Goal: Task Accomplishment & Management: Use online tool/utility

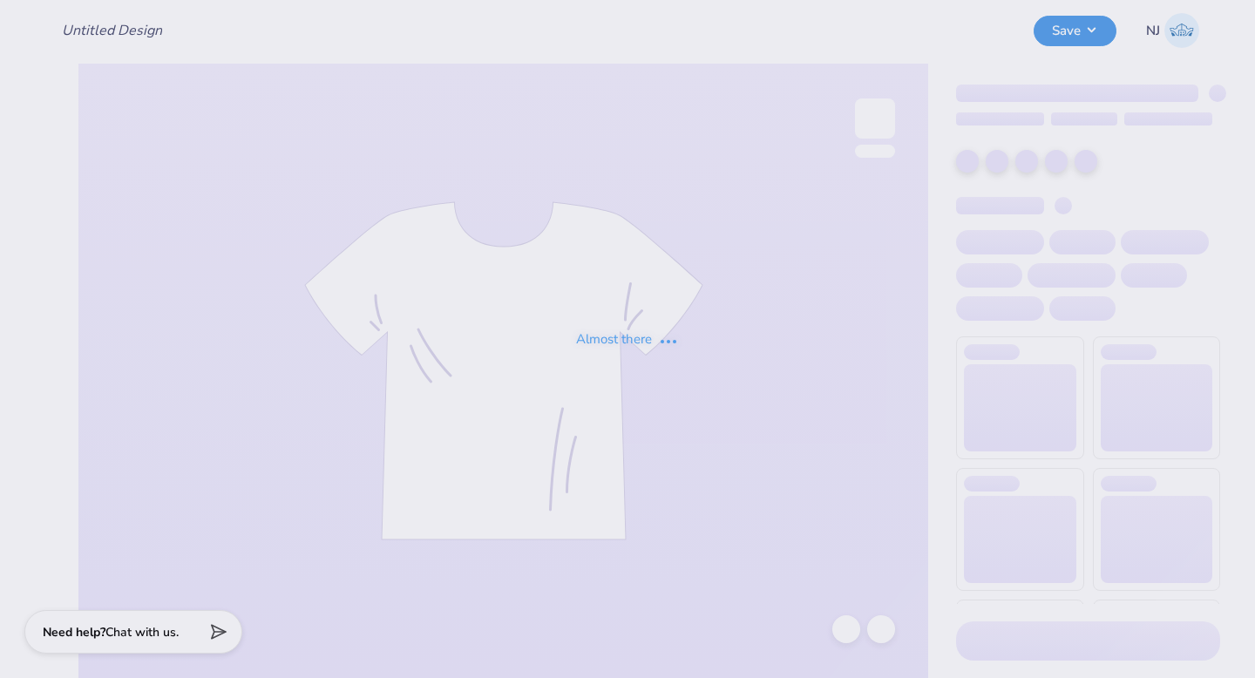
type input "Alumni staff merch"
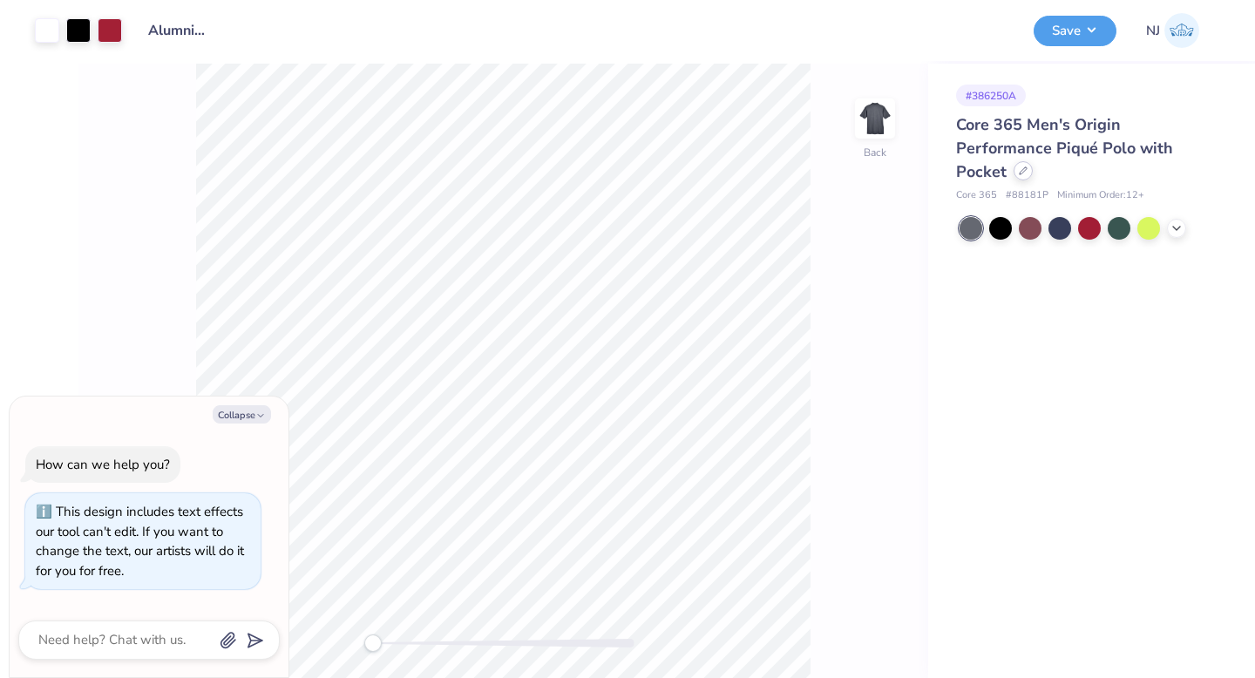
click at [1028, 166] on icon at bounding box center [1023, 170] width 9 height 9
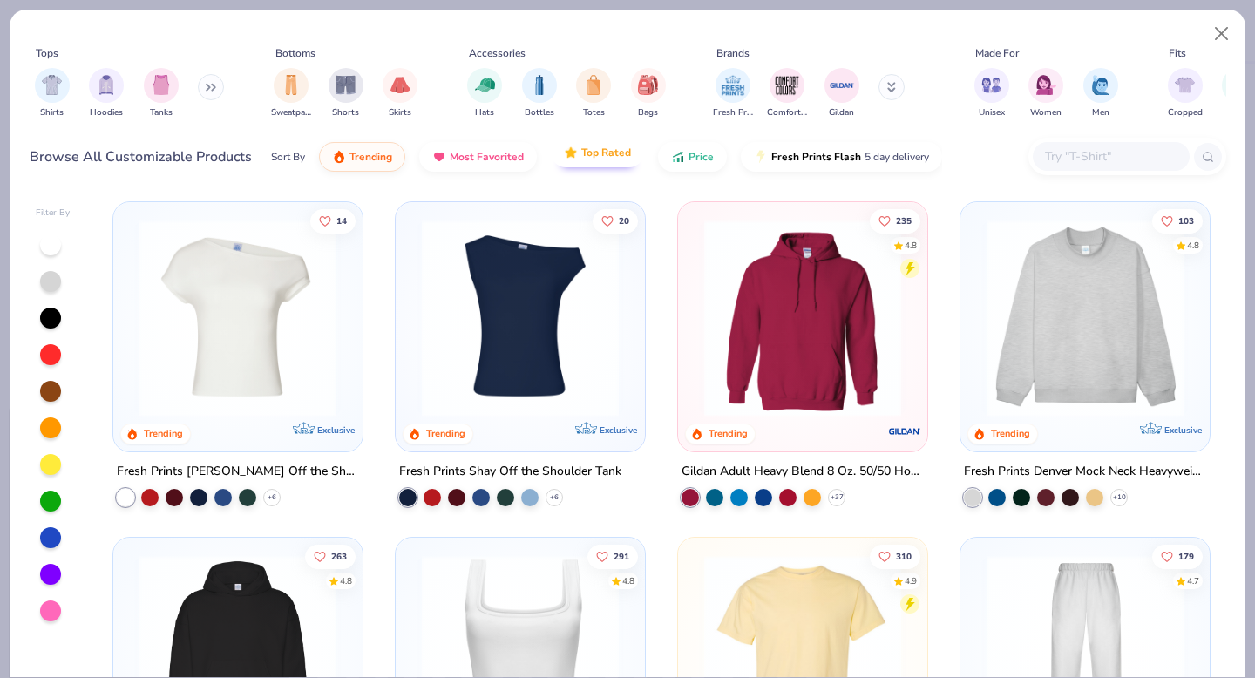
type textarea "x"
click at [1077, 155] on input "text" at bounding box center [1110, 156] width 134 height 20
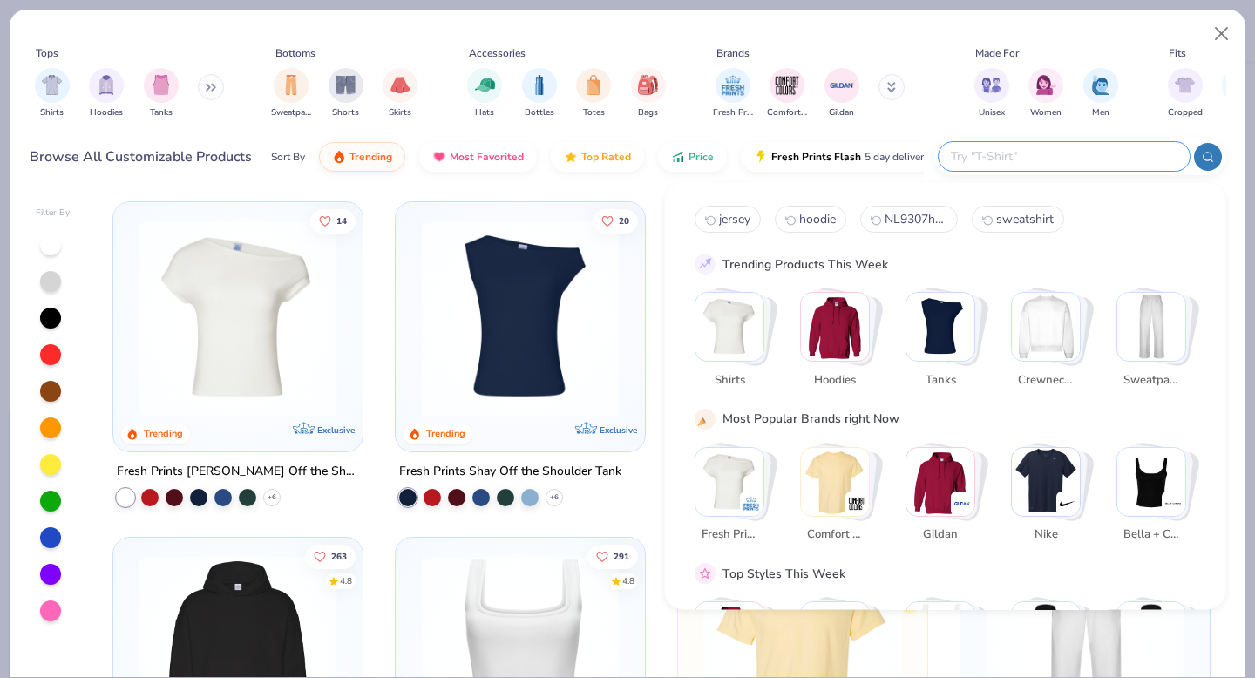
paste input "78181"
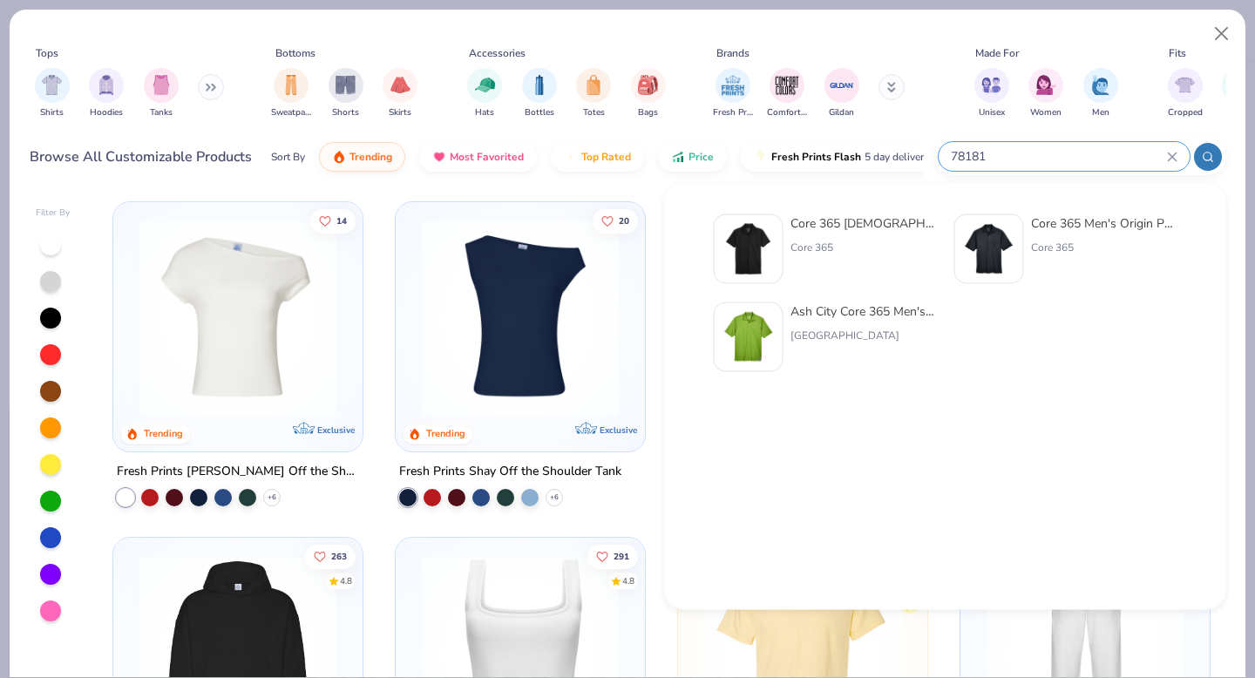
type input "78181"
click at [765, 254] on img at bounding box center [749, 249] width 54 height 54
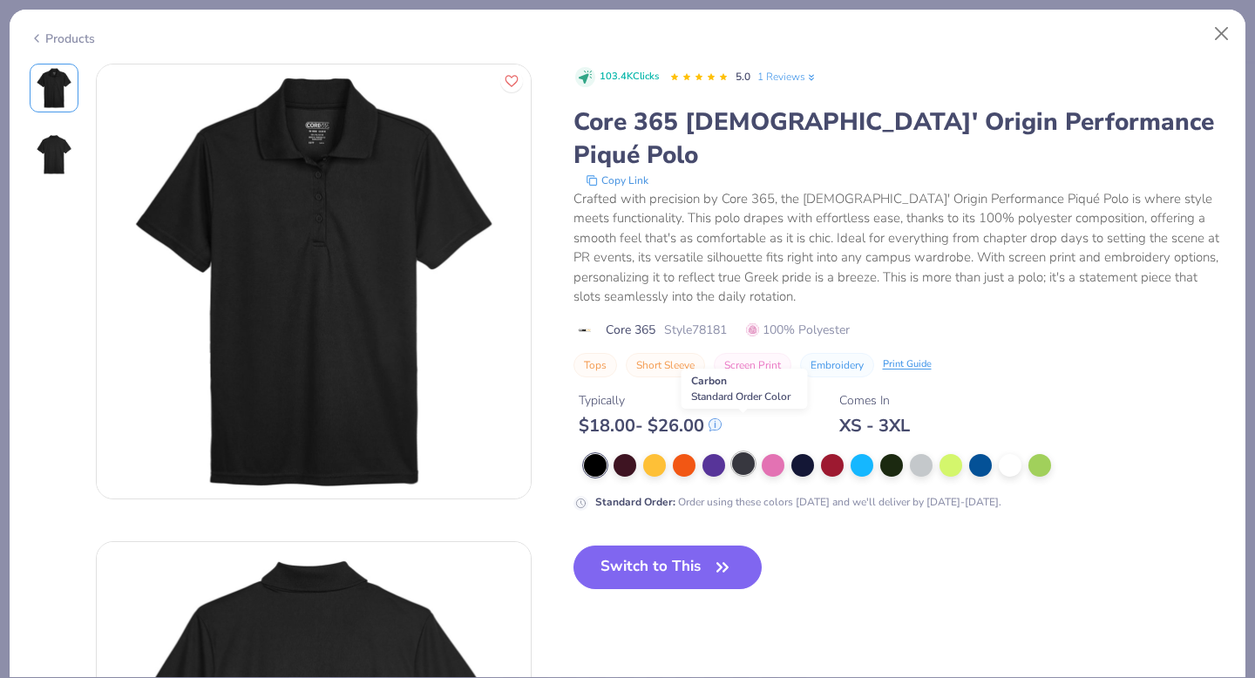
click at [740, 452] on div at bounding box center [743, 463] width 23 height 23
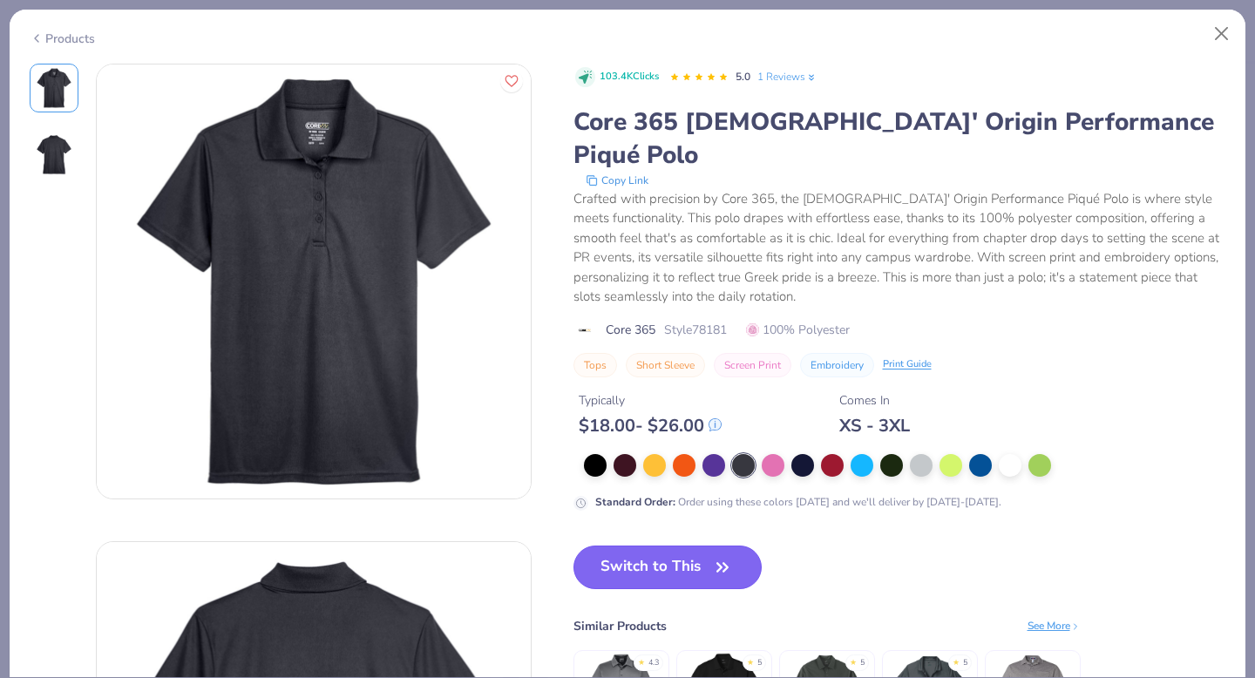
click at [658, 546] on button "Switch to This" at bounding box center [667, 568] width 189 height 44
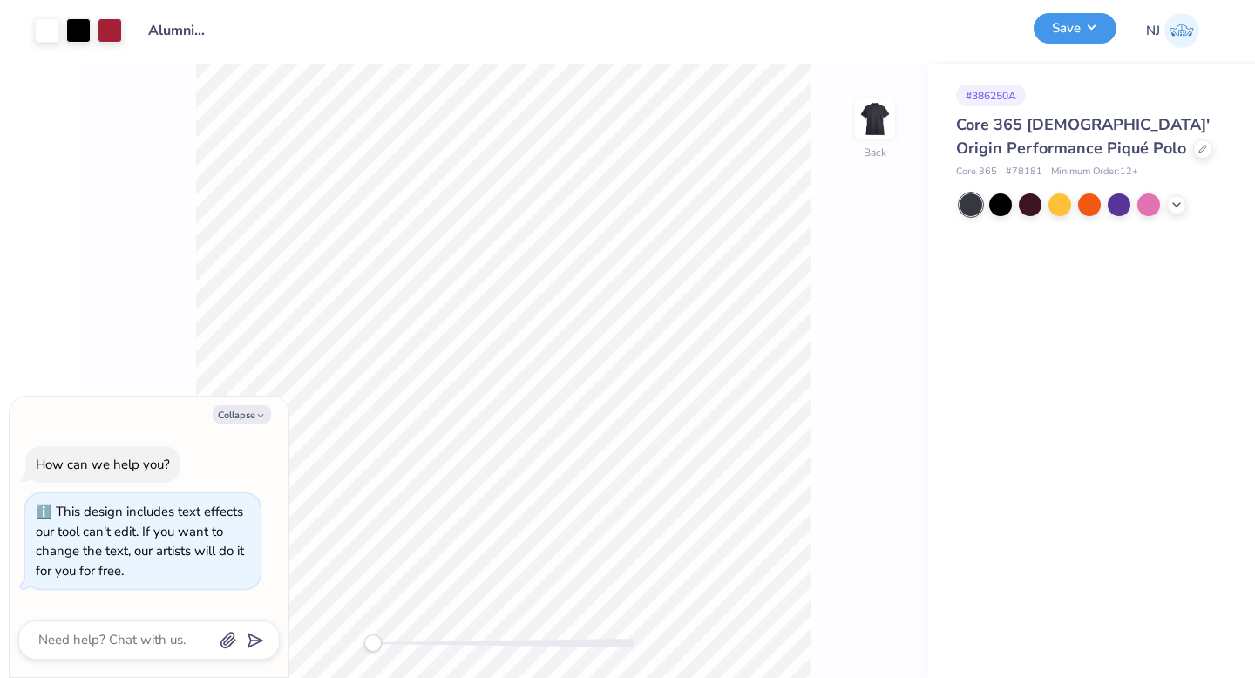
click at [1083, 25] on button "Save" at bounding box center [1075, 28] width 83 height 31
click at [1088, 37] on button "Save" at bounding box center [1075, 28] width 83 height 31
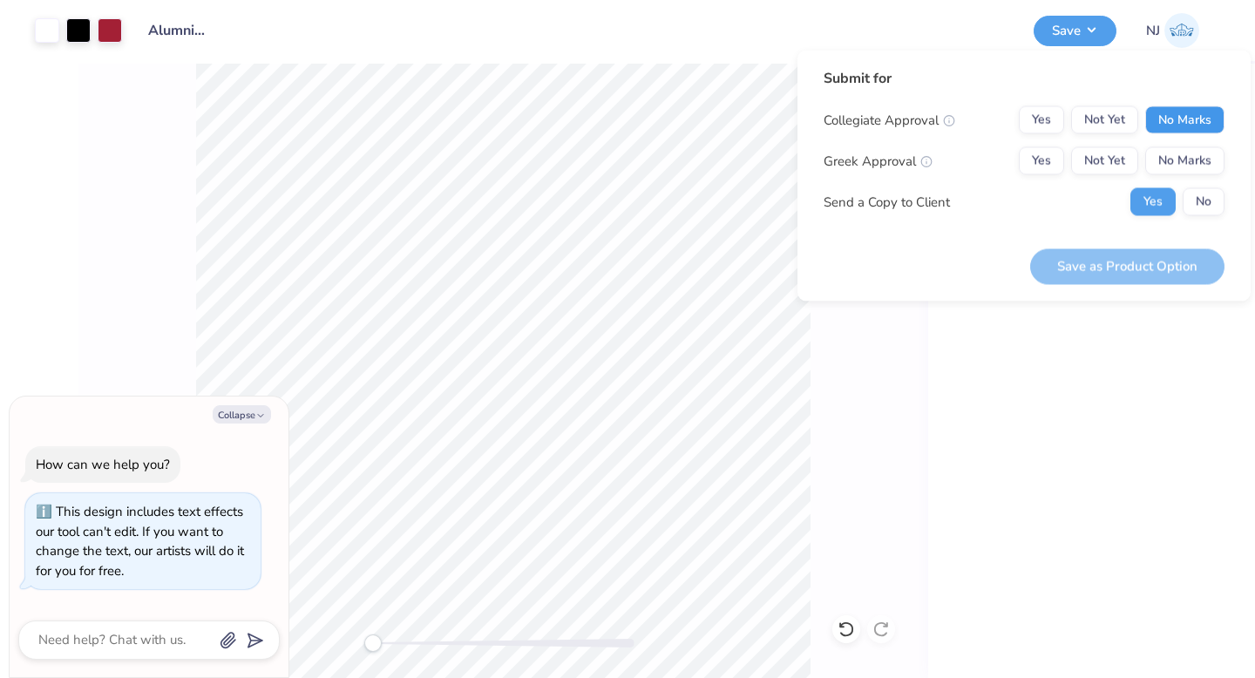
click at [1180, 123] on button "No Marks" at bounding box center [1184, 120] width 79 height 28
click at [1192, 146] on div "Collegiate Approval Yes Not Yet No Marks Greek Approval Yes Not Yet No Marks Se…" at bounding box center [1024, 161] width 401 height 110
click at [1193, 179] on div "Collegiate Approval Yes Not Yet No Marks Greek Approval Yes Not Yet No Marks Se…" at bounding box center [1024, 161] width 401 height 110
click at [1199, 170] on button "No Marks" at bounding box center [1184, 161] width 79 height 28
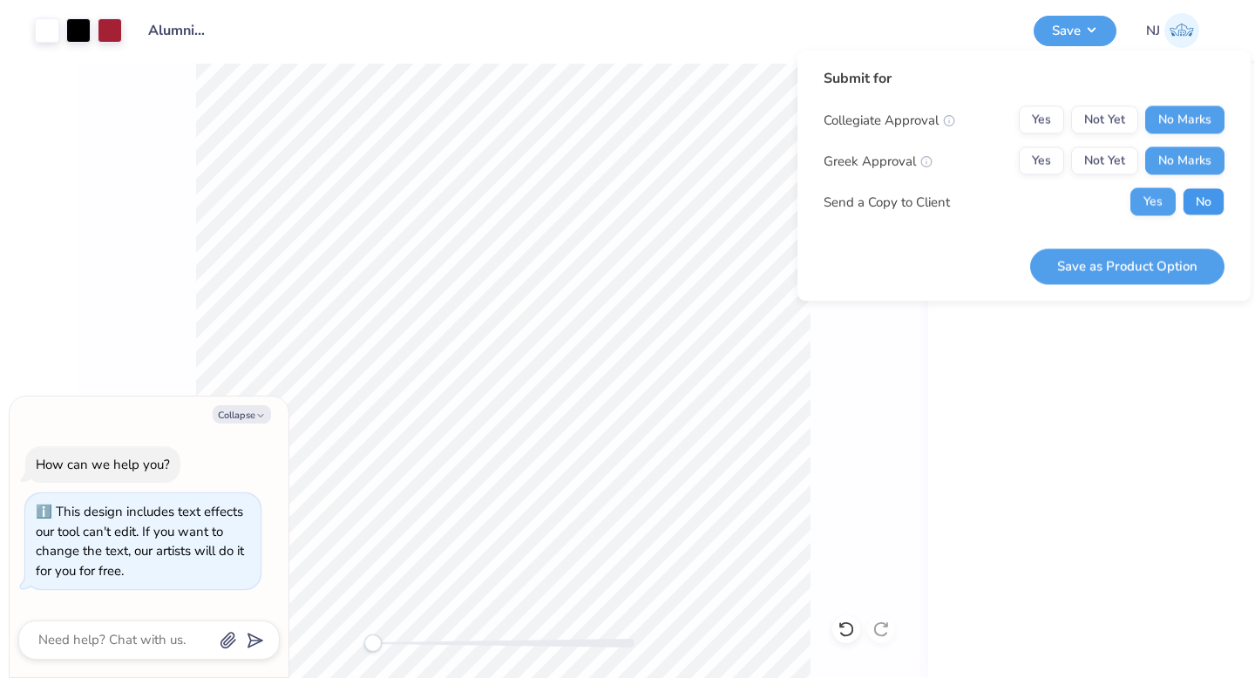
click at [1200, 200] on button "No" at bounding box center [1204, 202] width 42 height 28
click at [1158, 261] on button "Save as Product Option" at bounding box center [1127, 266] width 194 height 36
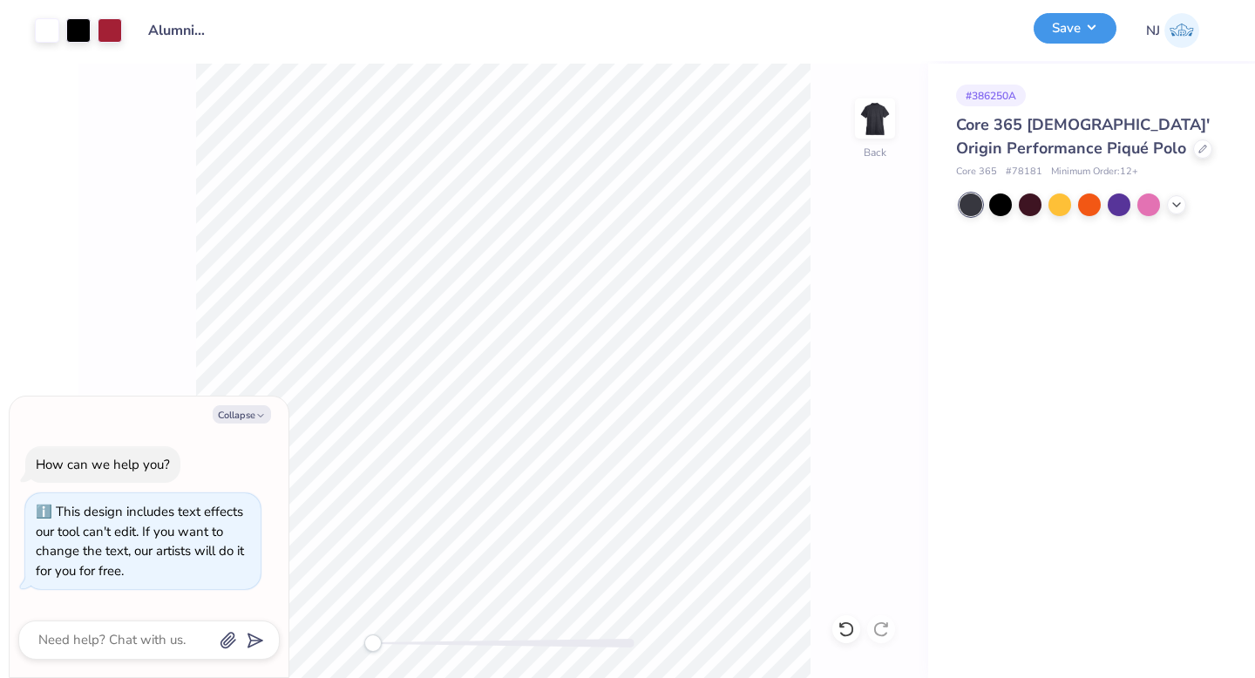
click at [1075, 30] on button "Save" at bounding box center [1075, 28] width 83 height 31
type textarea "x"
